Goal: Use online tool/utility: Utilize a website feature to perform a specific function

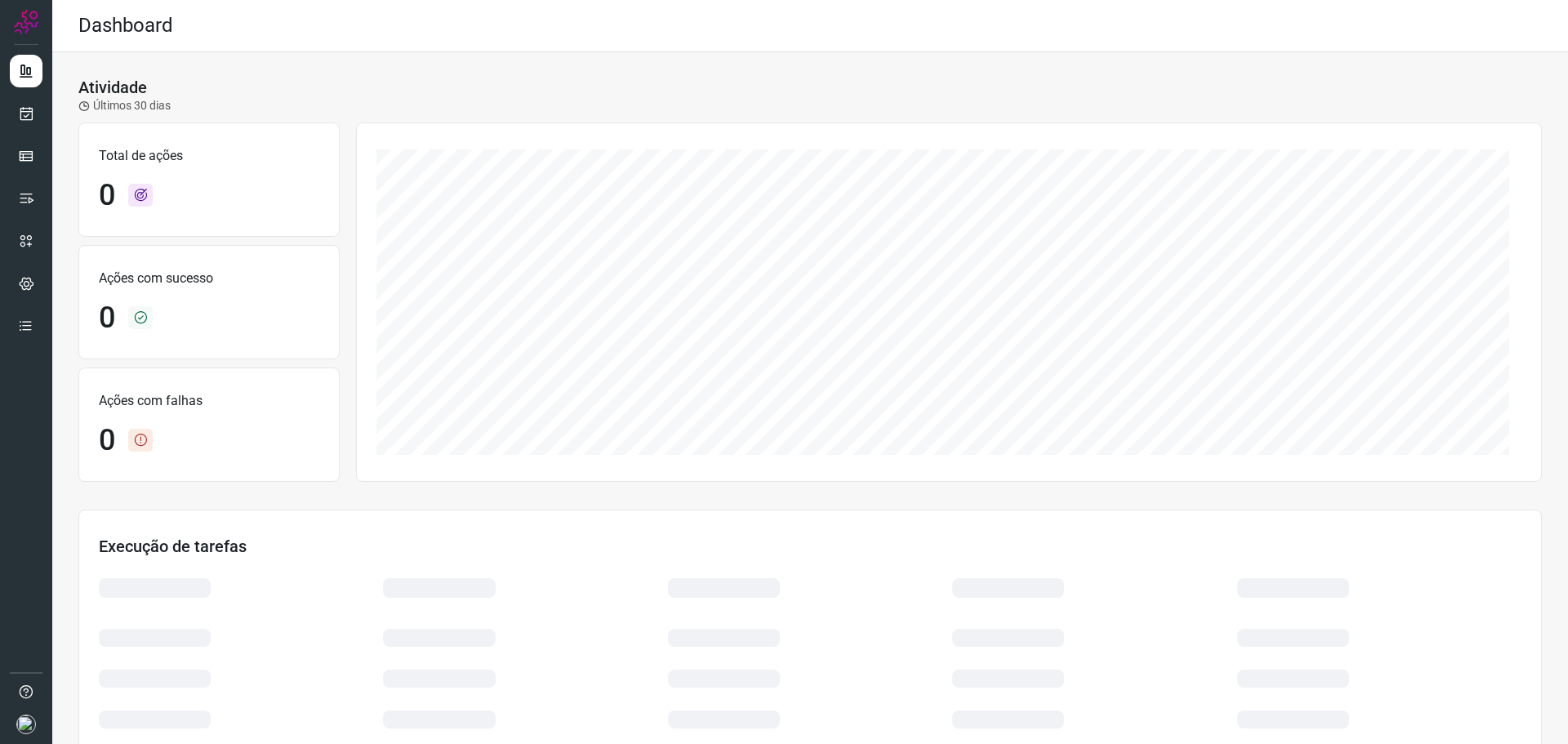
click at [25, 722] on img at bounding box center [26, 725] width 20 height 20
click at [25, 116] on icon at bounding box center [26, 114] width 17 height 16
click at [25, 110] on icon at bounding box center [26, 114] width 17 height 16
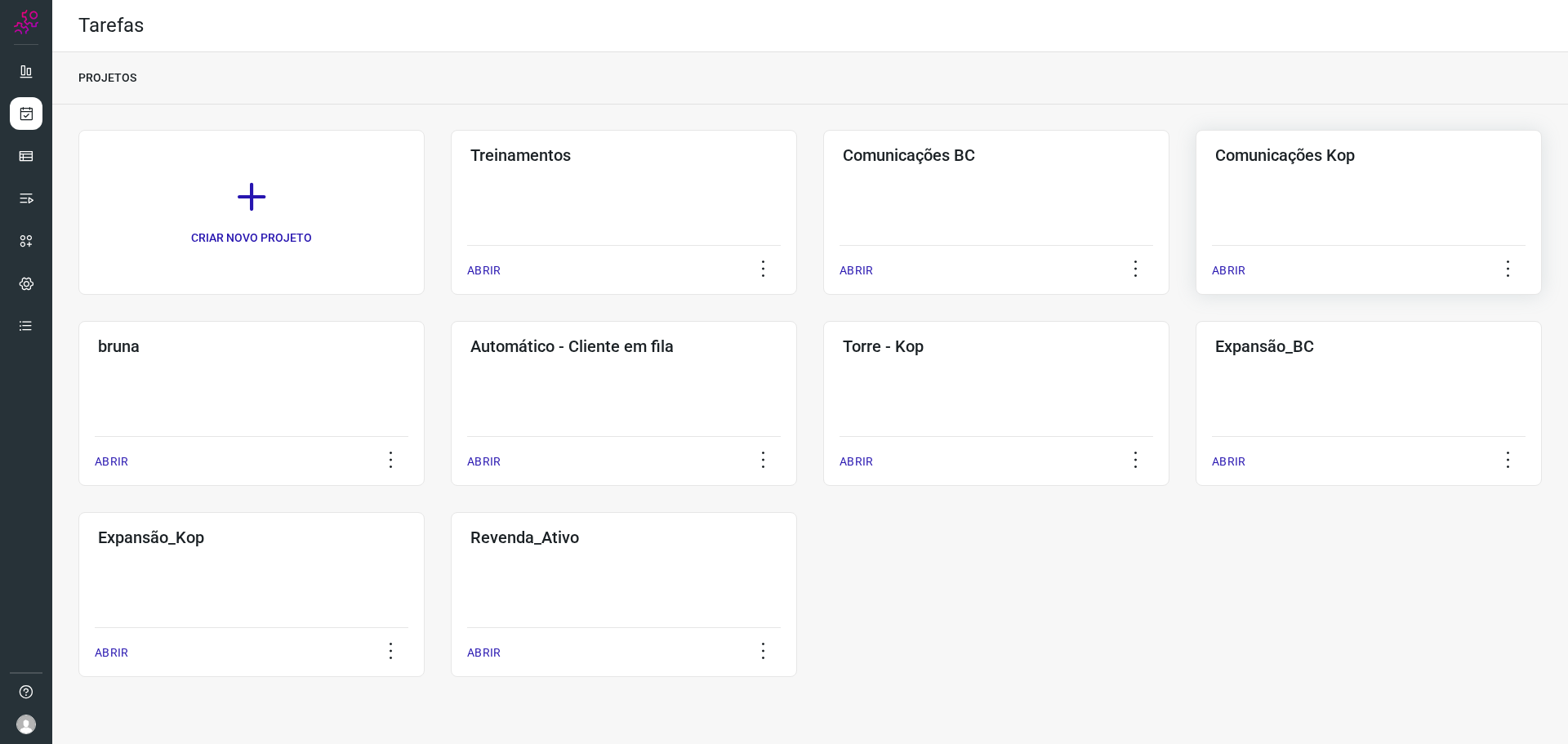
click at [1270, 198] on div "Comunicações Kop ABRIR" at bounding box center [1368, 212] width 346 height 165
click at [1234, 269] on p "ABRIR" at bounding box center [1228, 270] width 34 height 17
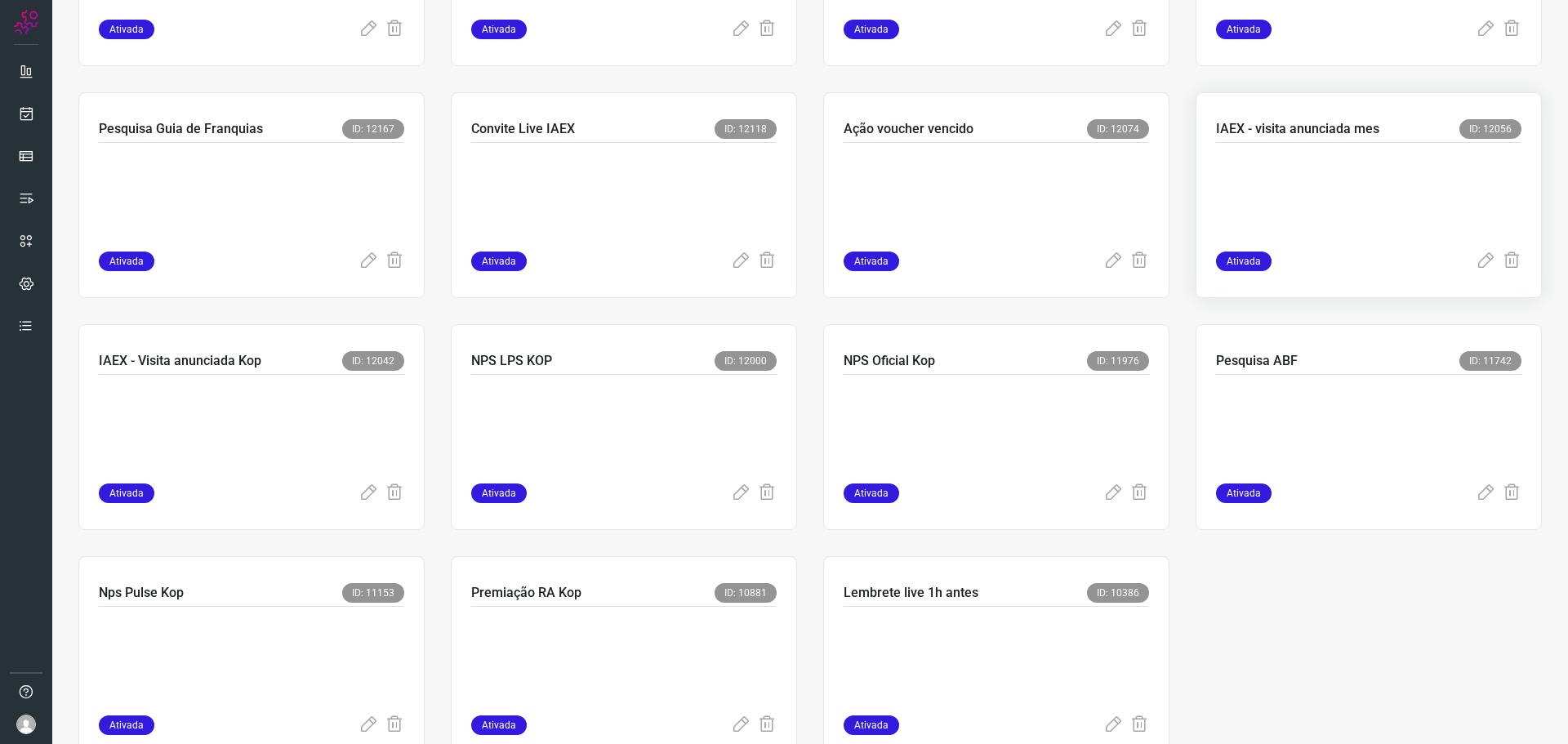
scroll to position [1063, 0]
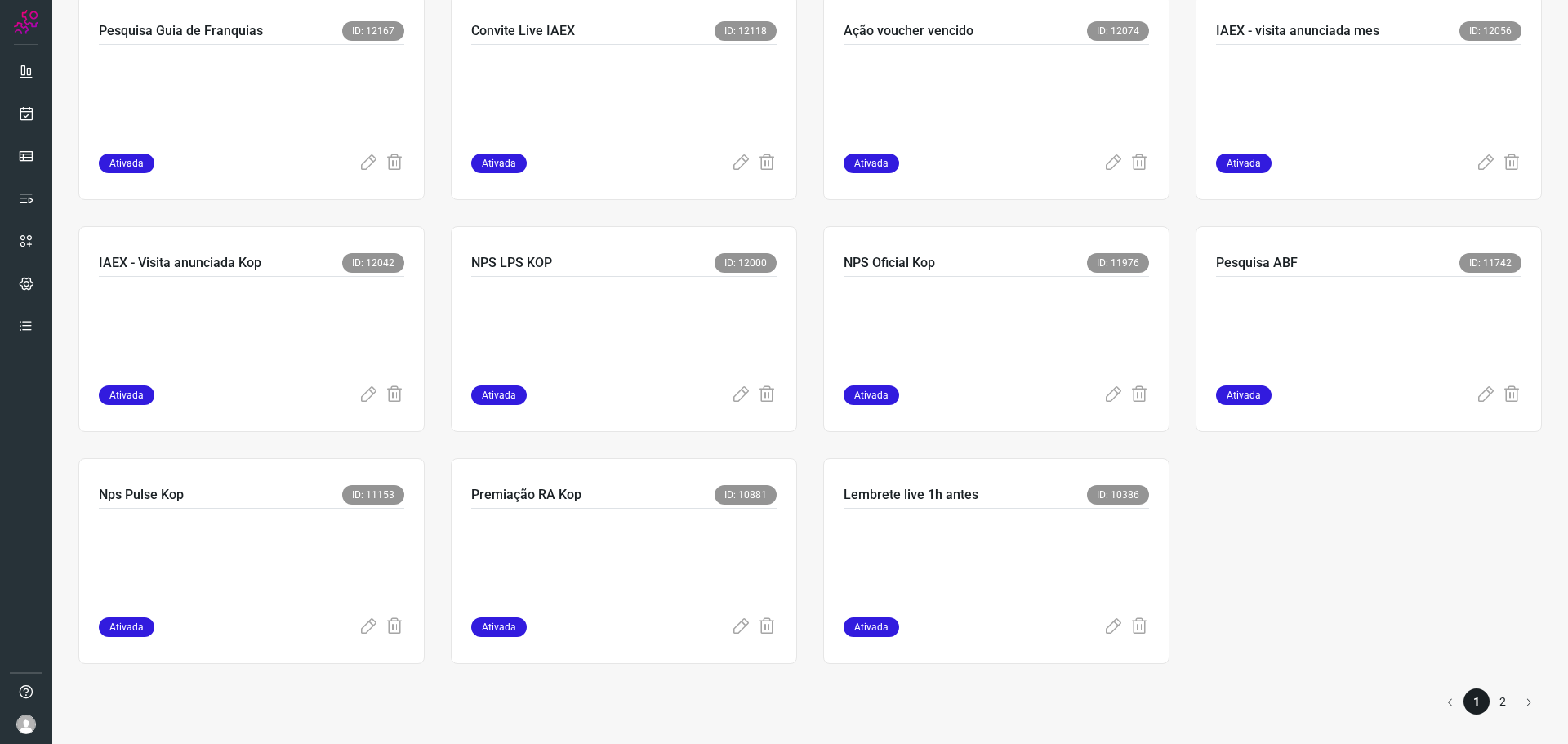
click at [1497, 702] on li "2" at bounding box center [1502, 701] width 26 height 26
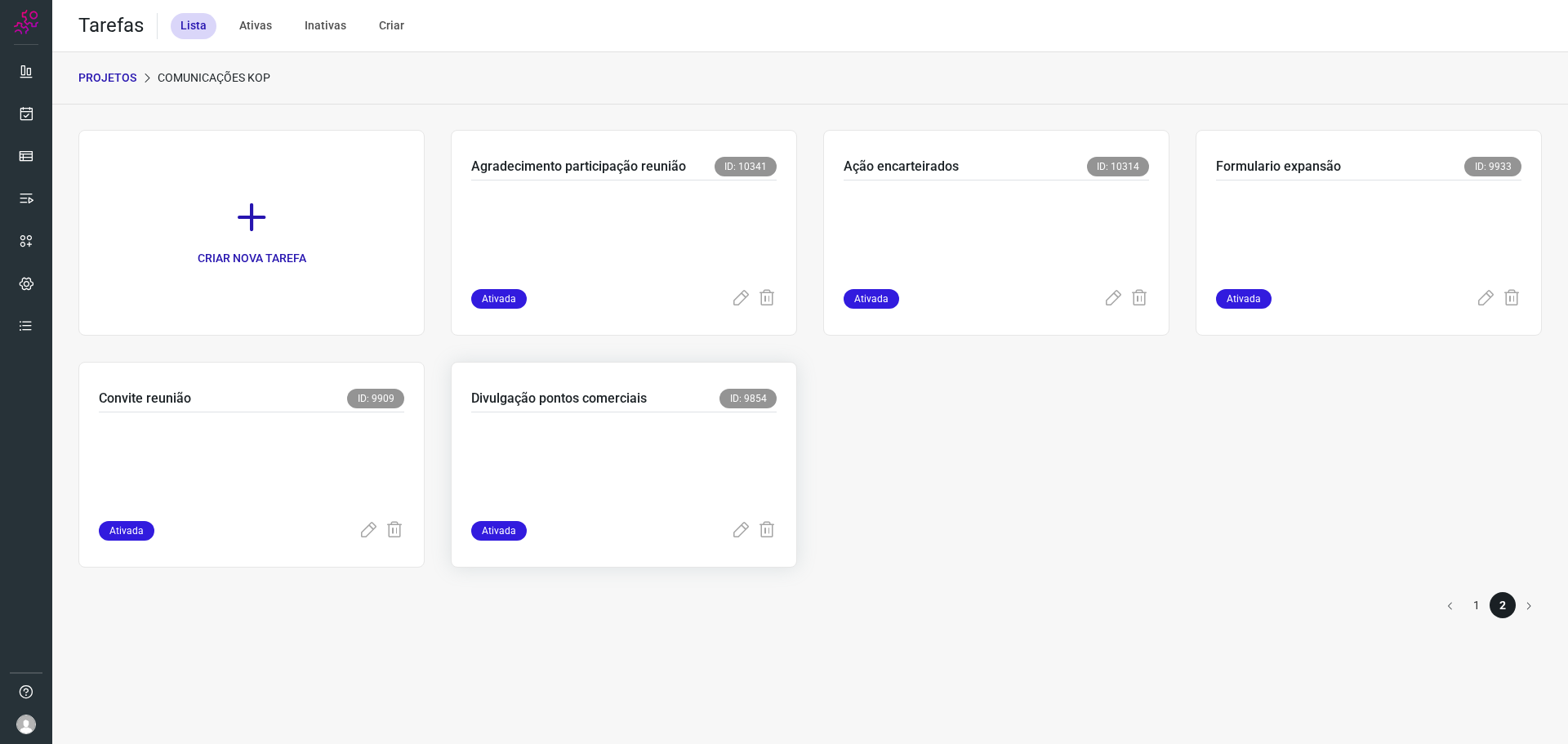
click at [585, 424] on p at bounding box center [593, 463] width 245 height 82
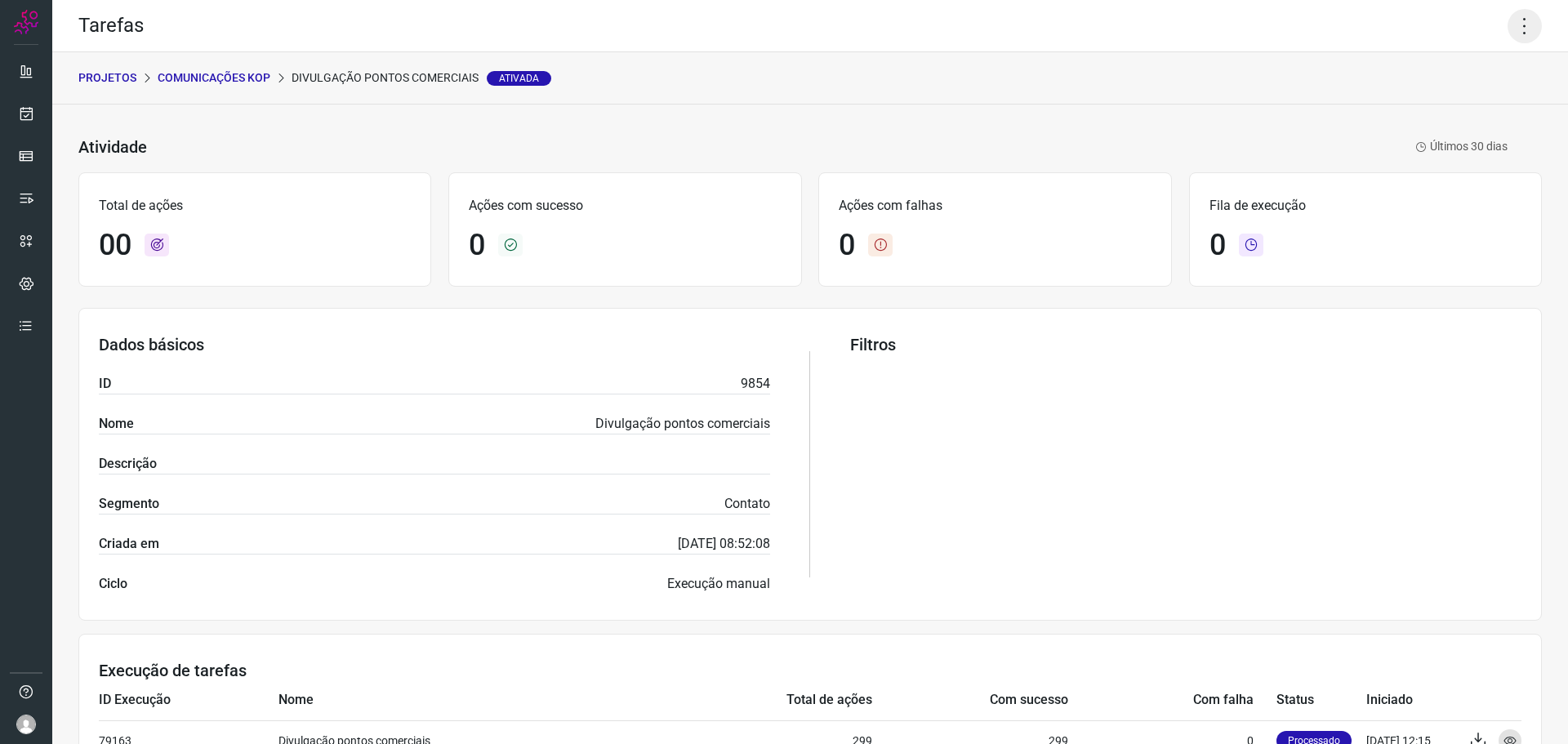
click at [1515, 30] on icon at bounding box center [1524, 26] width 35 height 35
click at [1406, 116] on li "Executar" at bounding box center [1453, 106] width 148 height 26
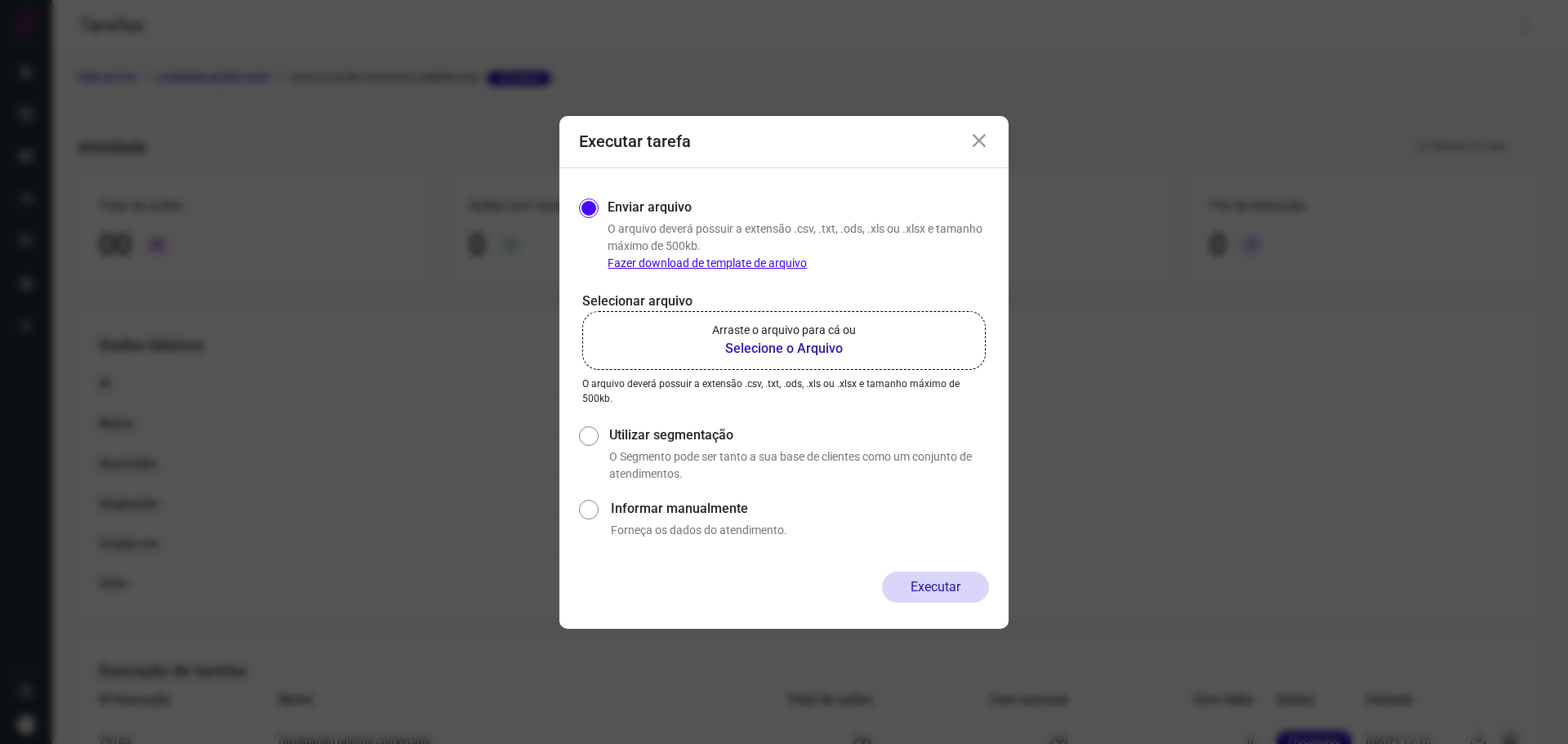
click at [770, 351] on b "Selecione o Arquivo" at bounding box center [784, 349] width 144 height 20
click at [0, 0] on input "Arraste o arquivo para cá ou Selecione o Arquivo" at bounding box center [0, 0] width 0 height 0
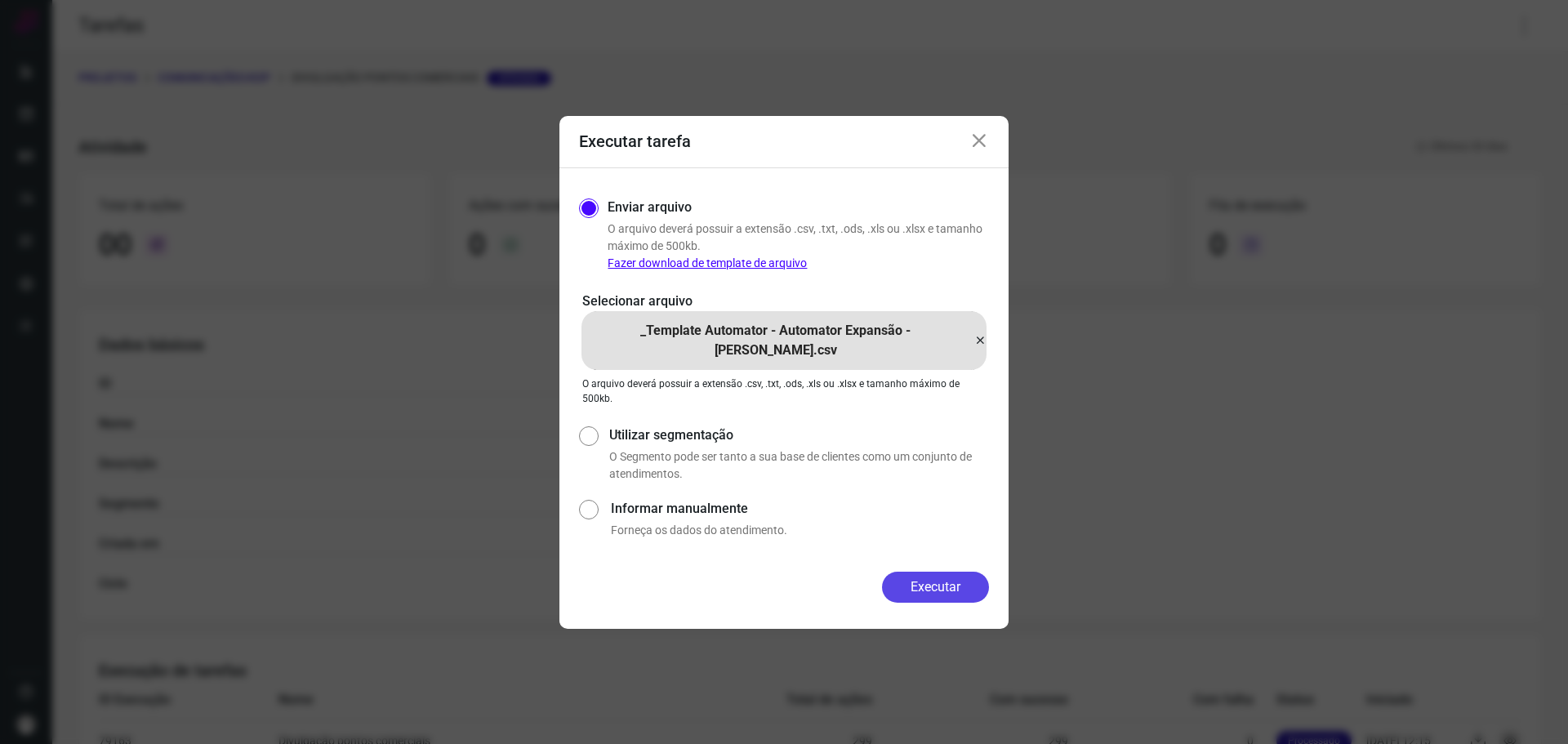
click at [943, 583] on button "Executar" at bounding box center [935, 588] width 107 height 31
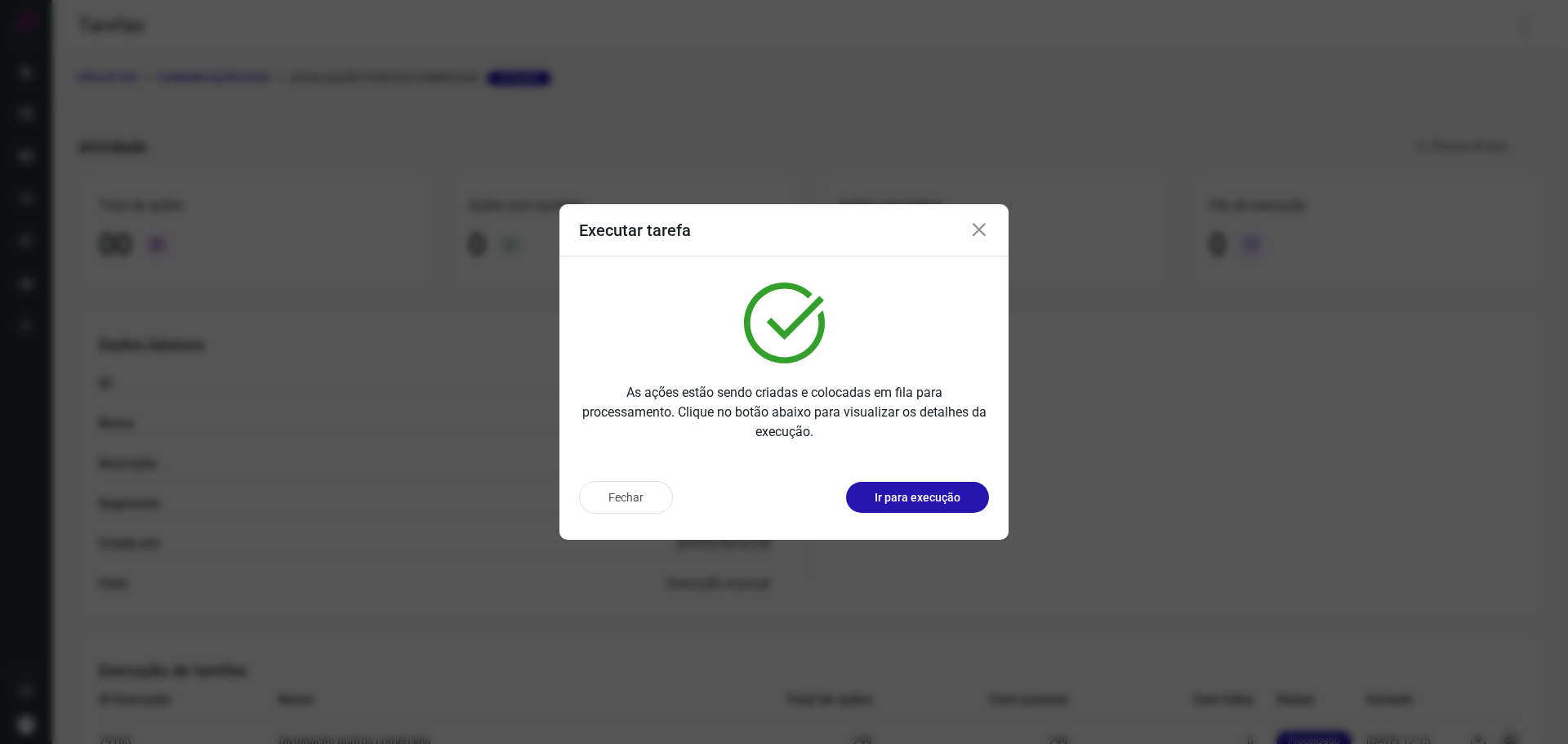
drag, startPoint x: 911, startPoint y: 496, endPoint x: 902, endPoint y: 400, distance: 96.4
click at [909, 453] on div "Executar tarefa As ações estão sendo criadas e colocadas em fila para processam…" at bounding box center [784, 372] width 449 height 336
click at [899, 495] on p "Ir para execução" at bounding box center [917, 498] width 85 height 17
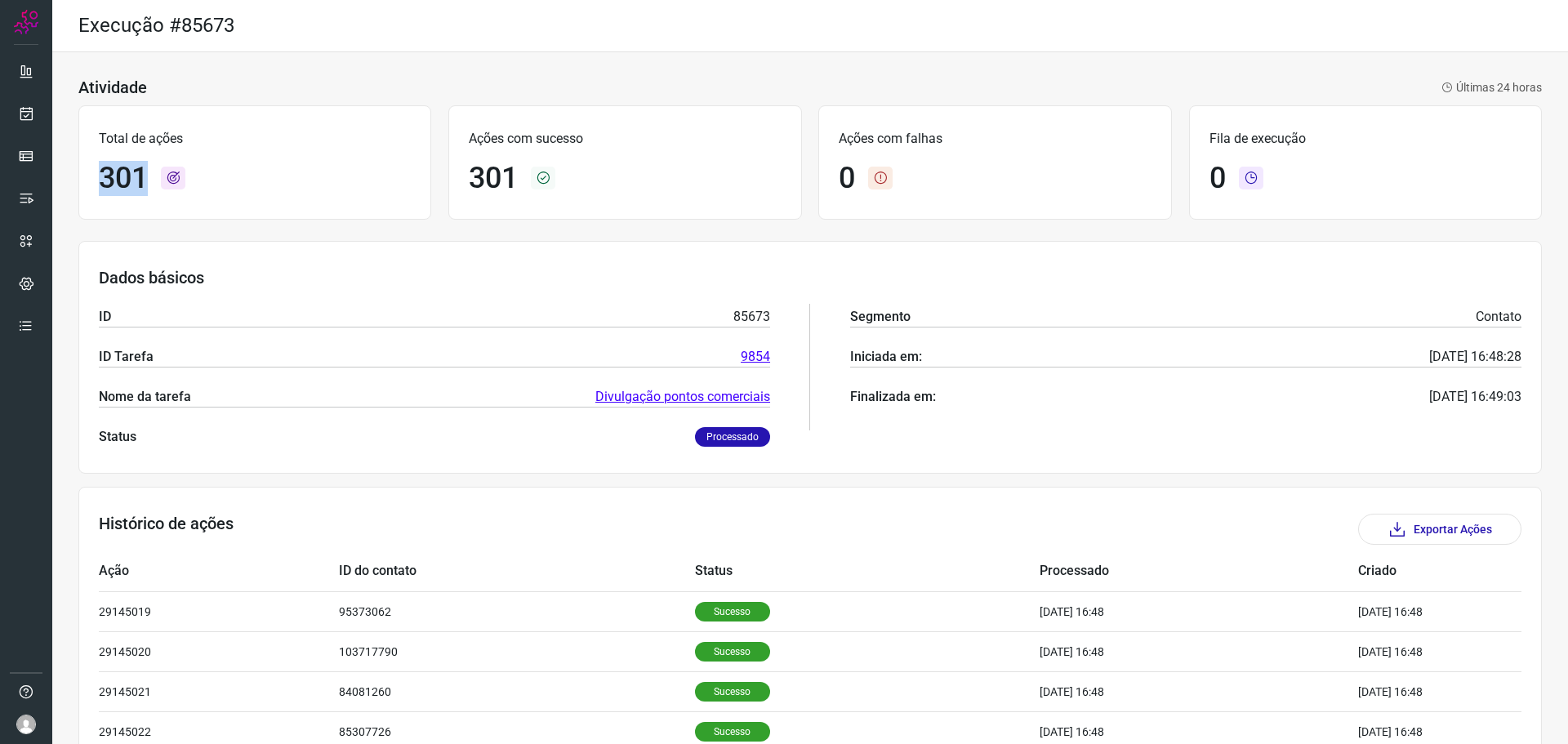
drag, startPoint x: 101, startPoint y: 180, endPoint x: 156, endPoint y: 178, distance: 55.0
click at [156, 178] on div "301" at bounding box center [255, 178] width 312 height 35
click at [714, 389] on link "Divulgação pontos comerciais" at bounding box center [683, 397] width 175 height 20
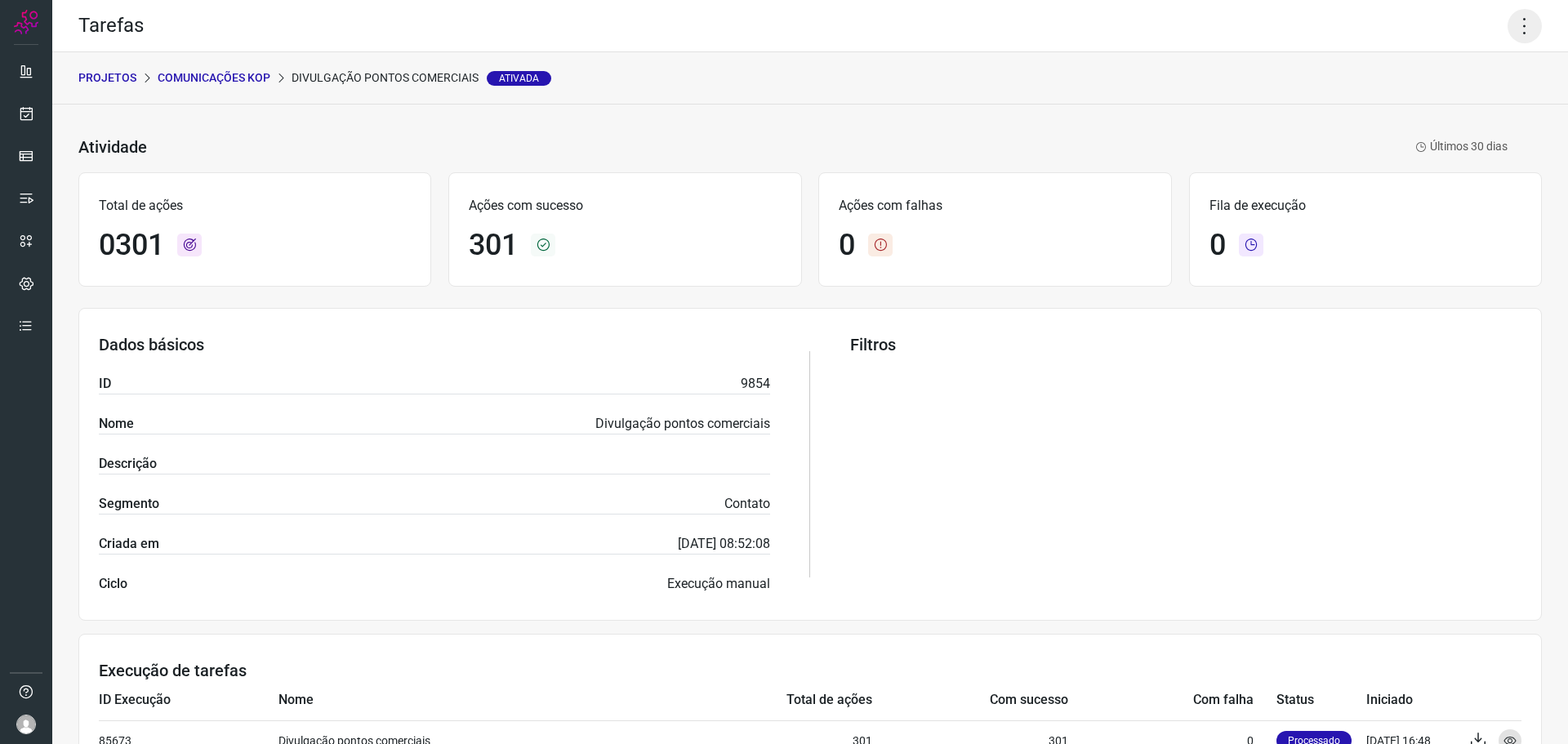
click at [1507, 37] on icon at bounding box center [1524, 26] width 35 height 35
click at [1463, 108] on li "Executar" at bounding box center [1453, 106] width 148 height 26
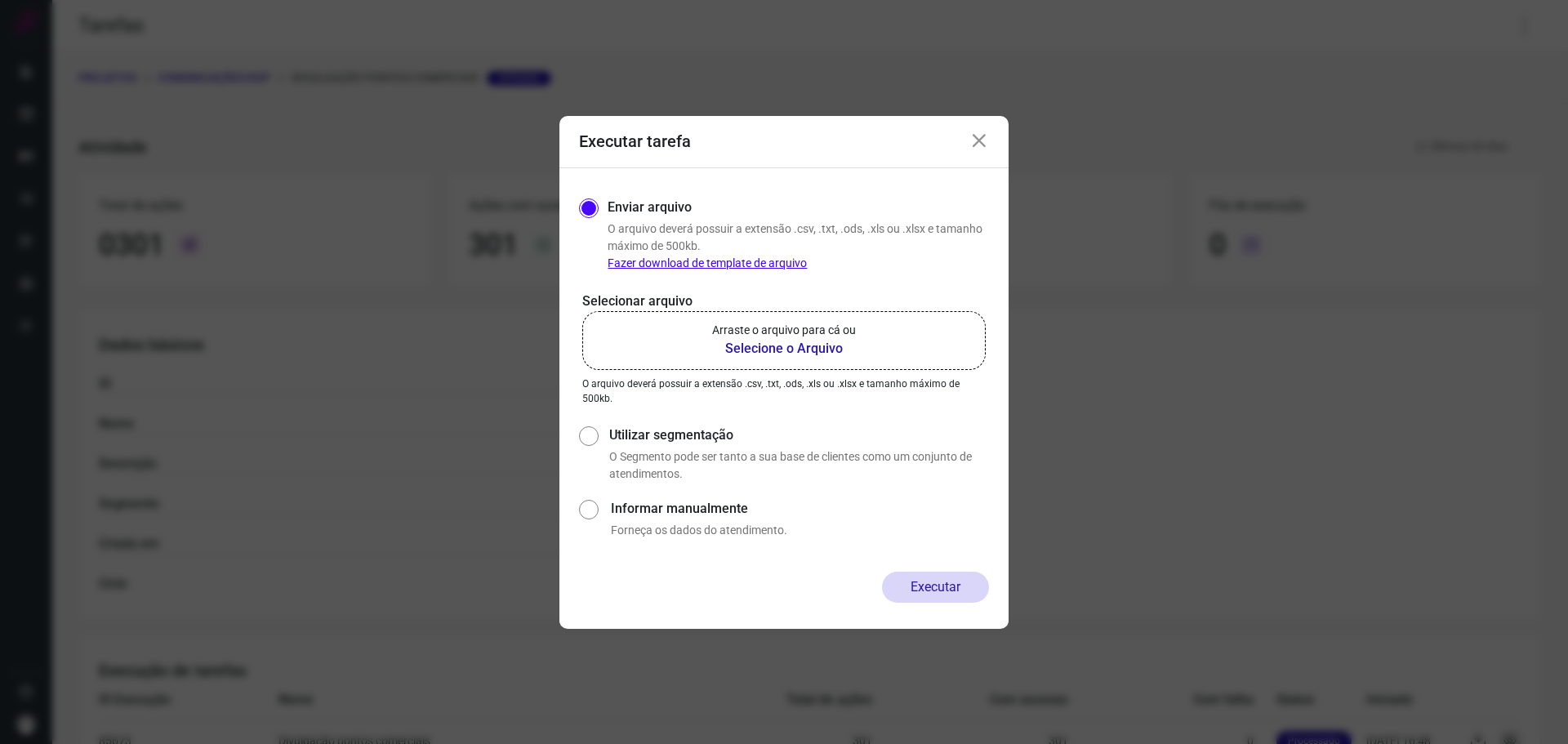
click at [884, 357] on label "Arraste o arquivo para cá ou Selecione o Arquivo" at bounding box center [784, 340] width 404 height 59
click at [0, 0] on input "Arraste o arquivo para cá ou Selecione o Arquivo" at bounding box center [0, 0] width 0 height 0
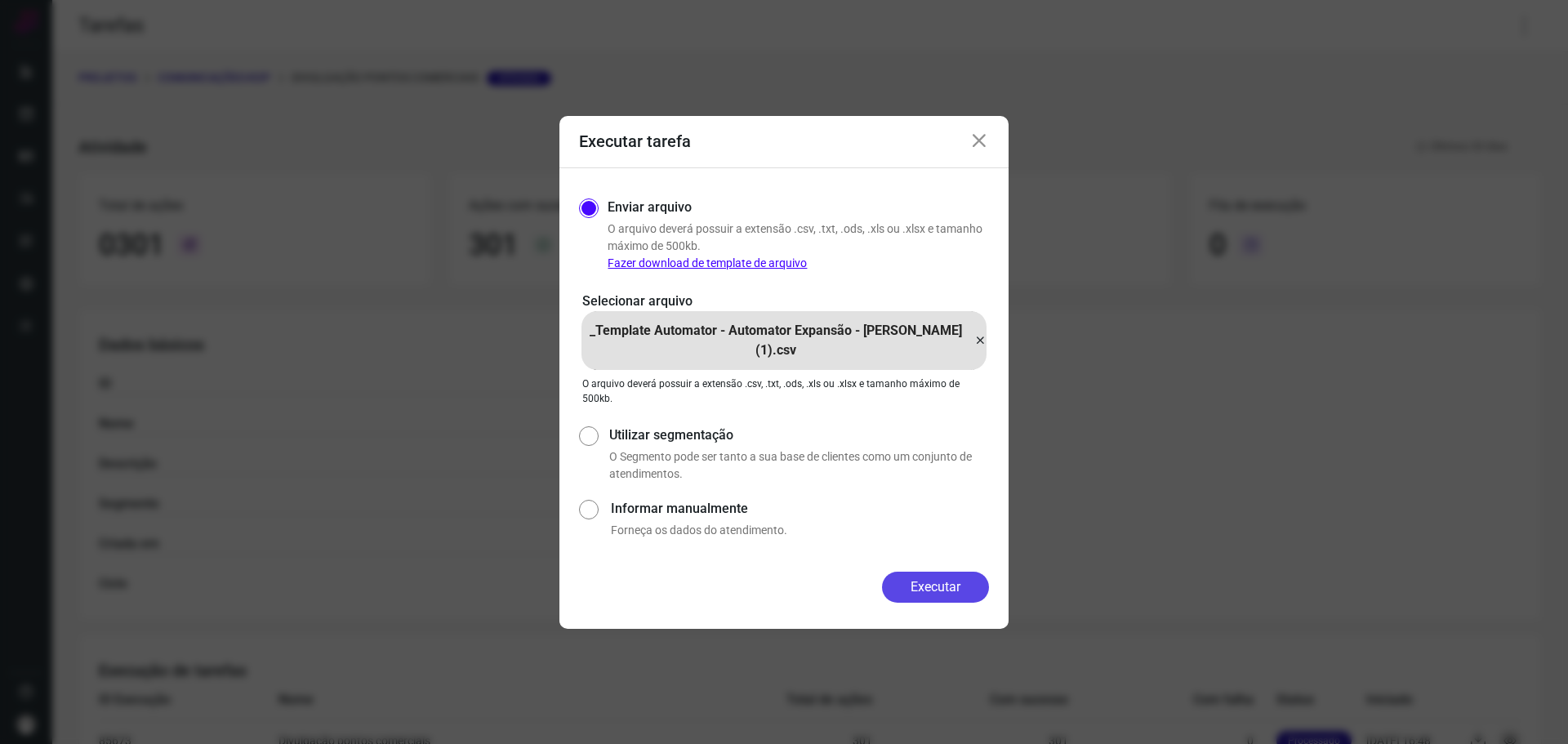
click at [928, 591] on button "Executar" at bounding box center [935, 588] width 107 height 31
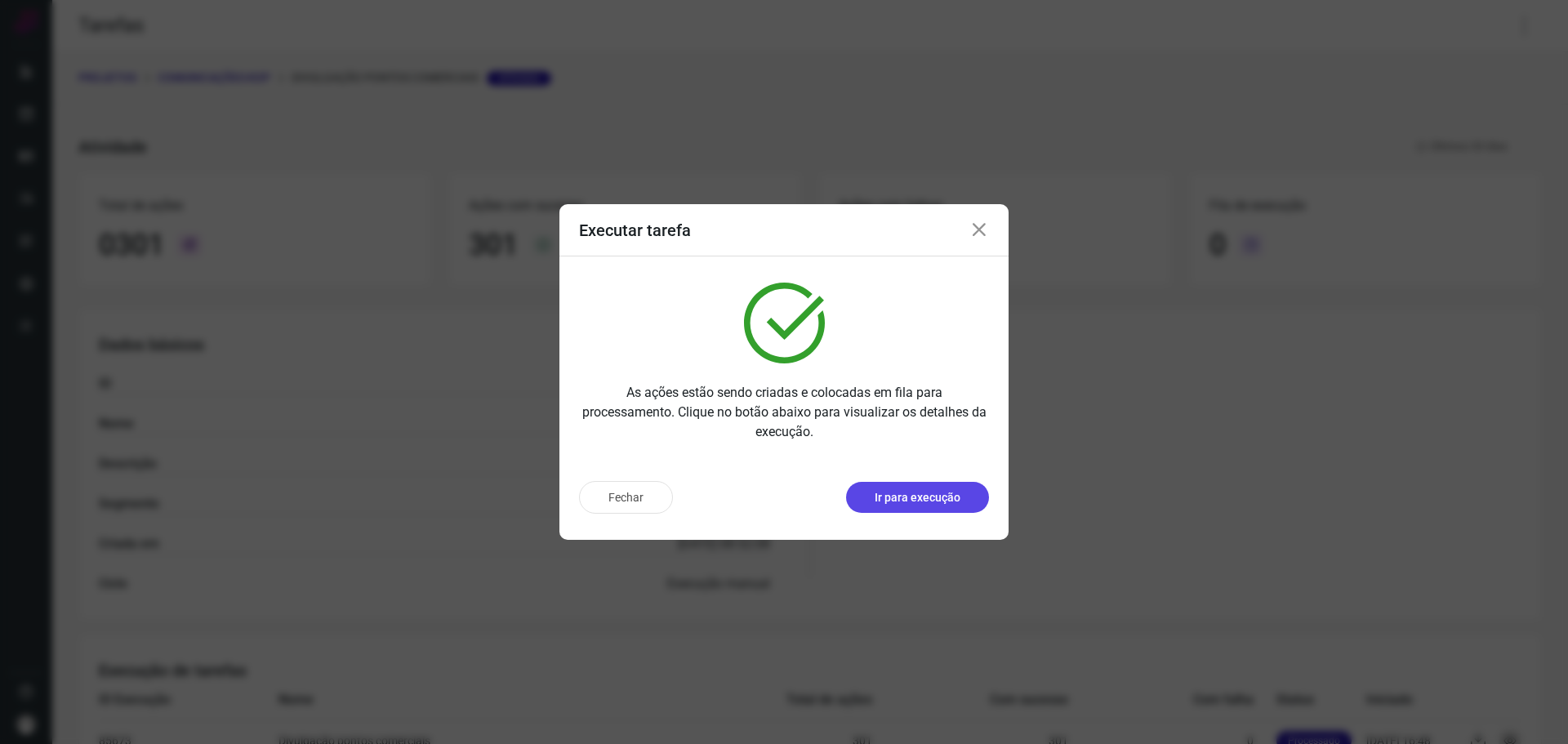
click at [952, 486] on button "Ir para execução" at bounding box center [917, 498] width 143 height 31
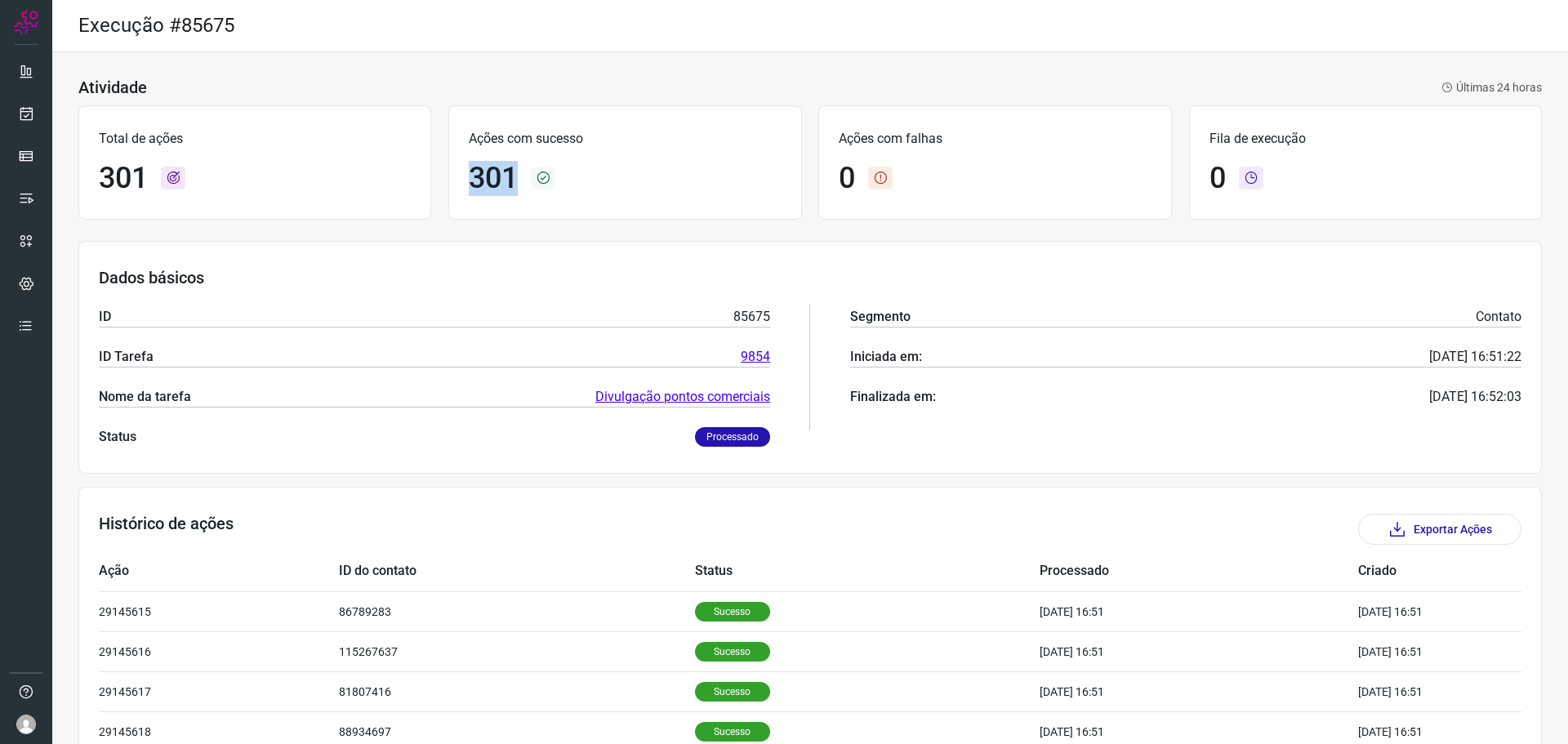
drag, startPoint x: 518, startPoint y: 170, endPoint x: 545, endPoint y: 169, distance: 27.0
click at [545, 169] on div "Ações com sucesso 301" at bounding box center [624, 163] width 353 height 115
click at [545, 169] on icon at bounding box center [543, 177] width 25 height 23
click at [431, 411] on div "ID 85675 ID Tarefa 9854 Nome da tarefa Divulgação pontos comerciais Status Proc…" at bounding box center [434, 367] width 671 height 159
click at [697, 392] on link "Divulgação pontos comerciais" at bounding box center [683, 397] width 175 height 20
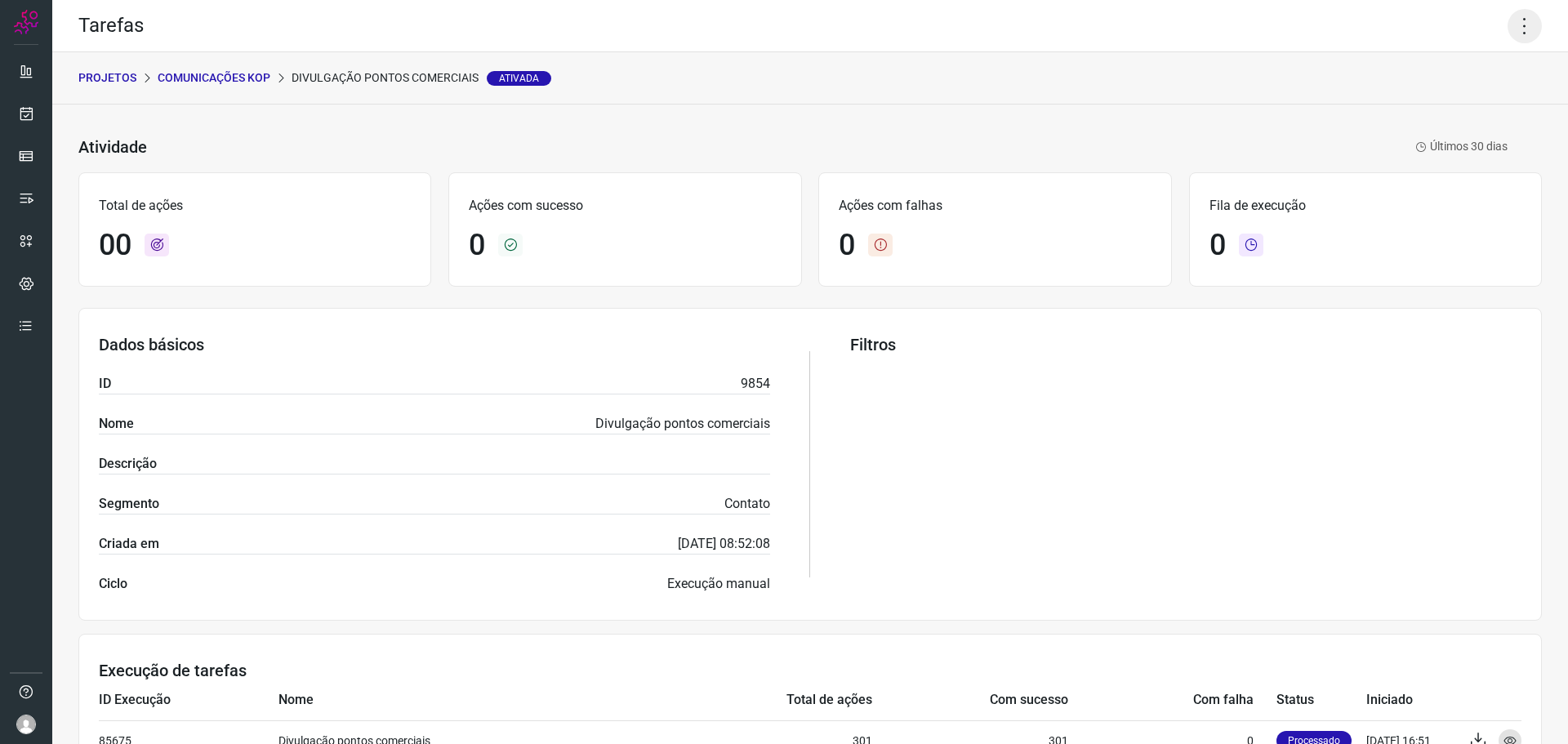
click at [1519, 35] on icon at bounding box center [1524, 26] width 35 height 35
click at [1443, 109] on li "Executar" at bounding box center [1453, 106] width 148 height 26
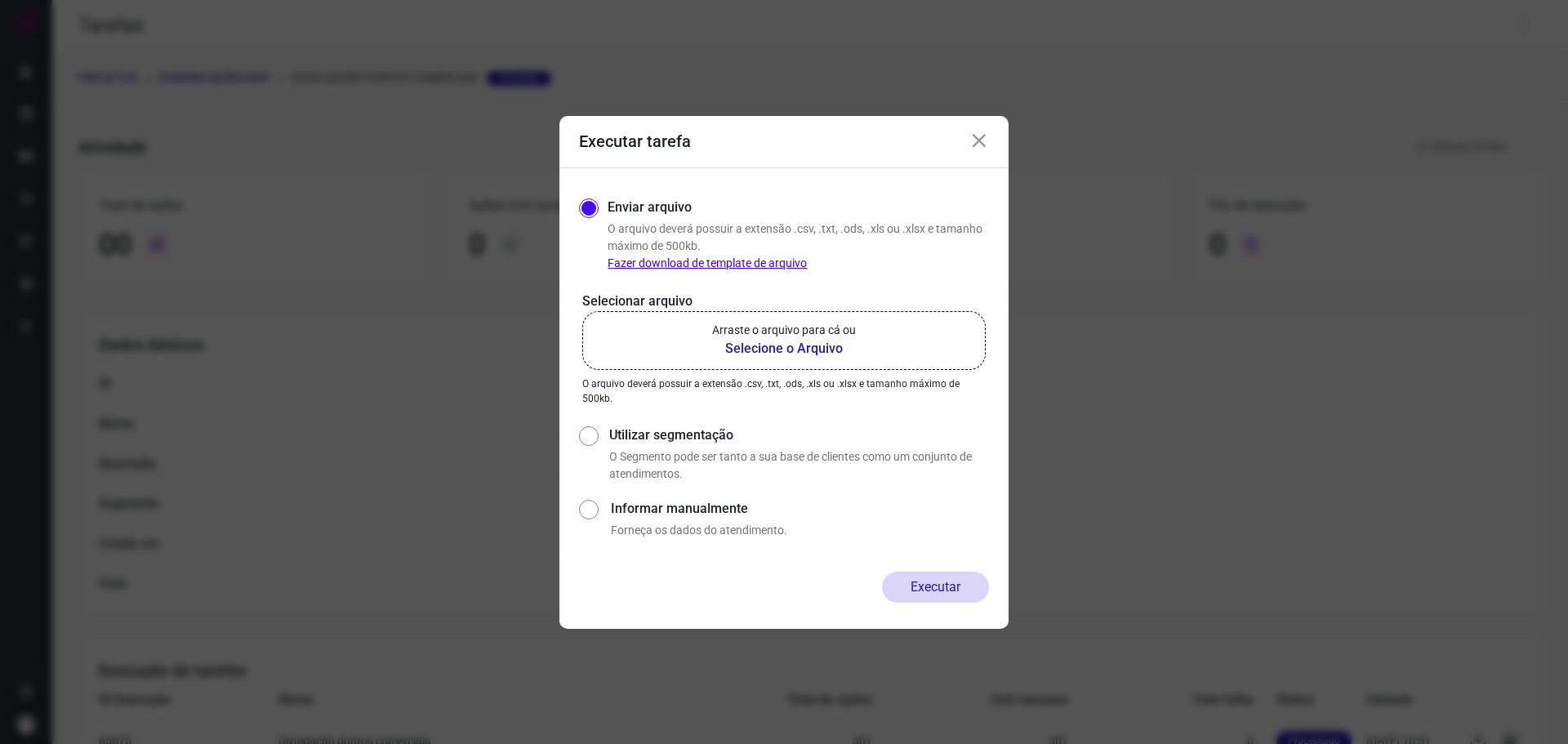
click at [774, 341] on b "Selecione o Arquivo" at bounding box center [784, 349] width 144 height 20
click at [0, 0] on input "Arraste o arquivo para cá ou Selecione o Arquivo" at bounding box center [0, 0] width 0 height 0
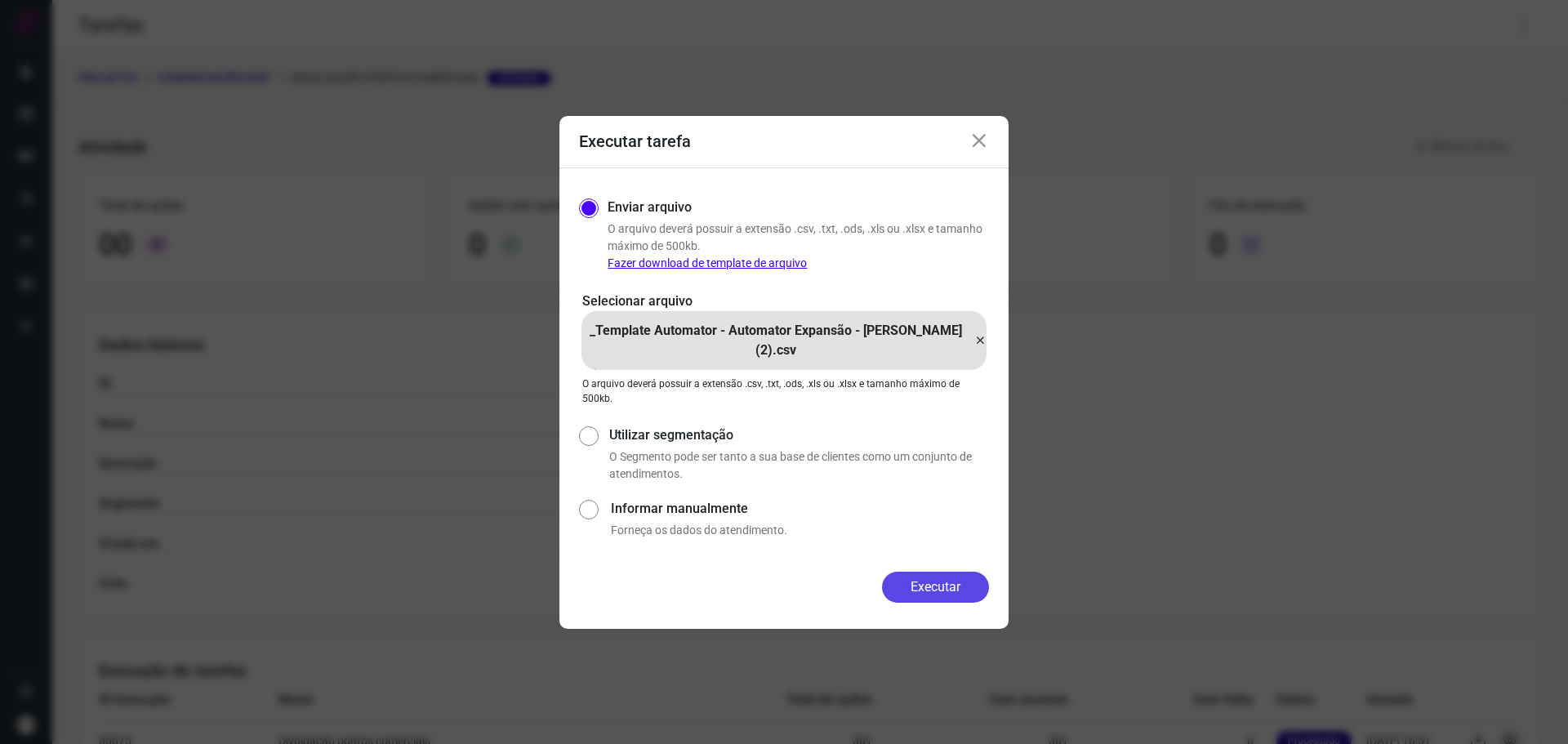
click at [943, 589] on button "Executar" at bounding box center [935, 588] width 107 height 31
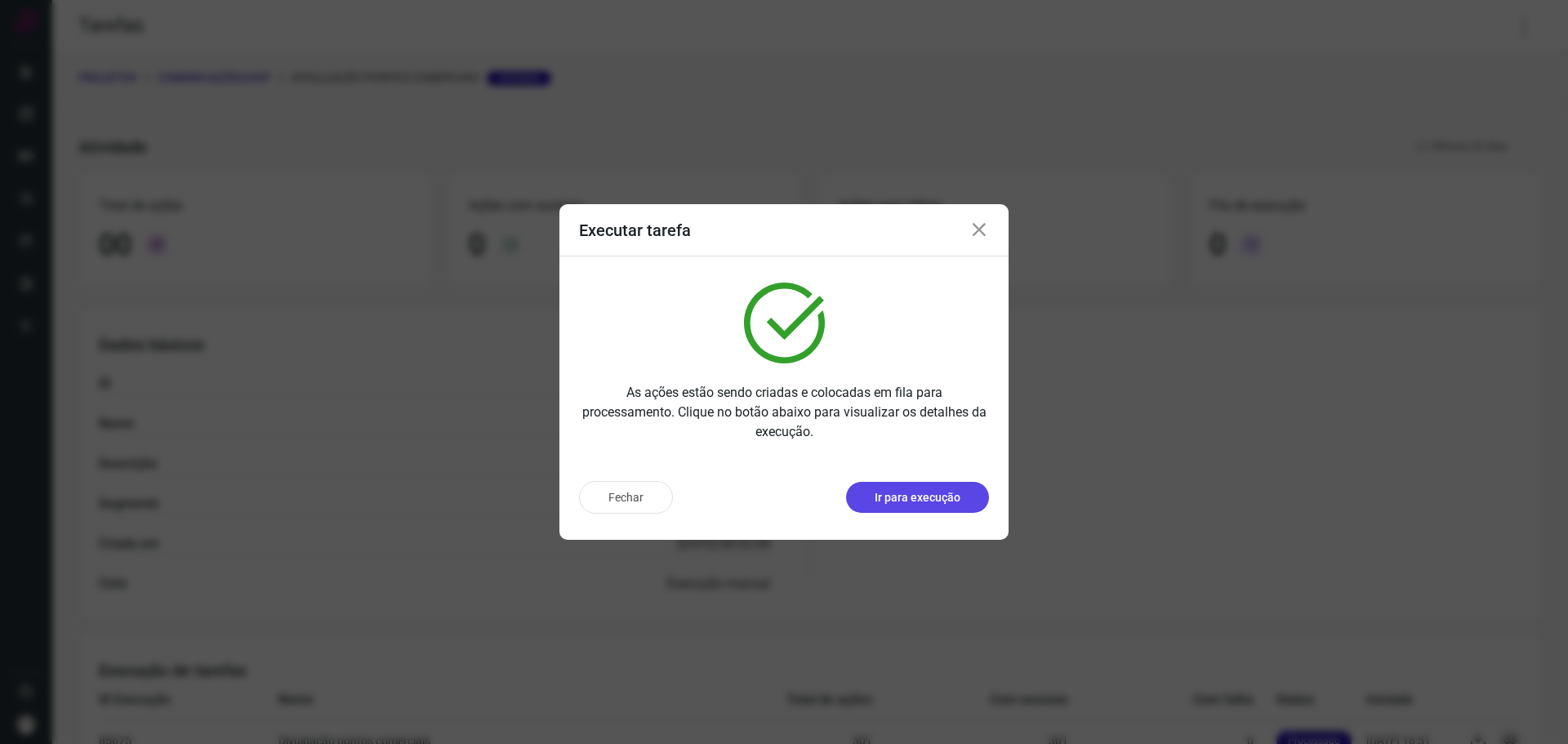
click at [927, 485] on button "Ir para execução" at bounding box center [917, 498] width 143 height 31
